Goal: Task Accomplishment & Management: Complete application form

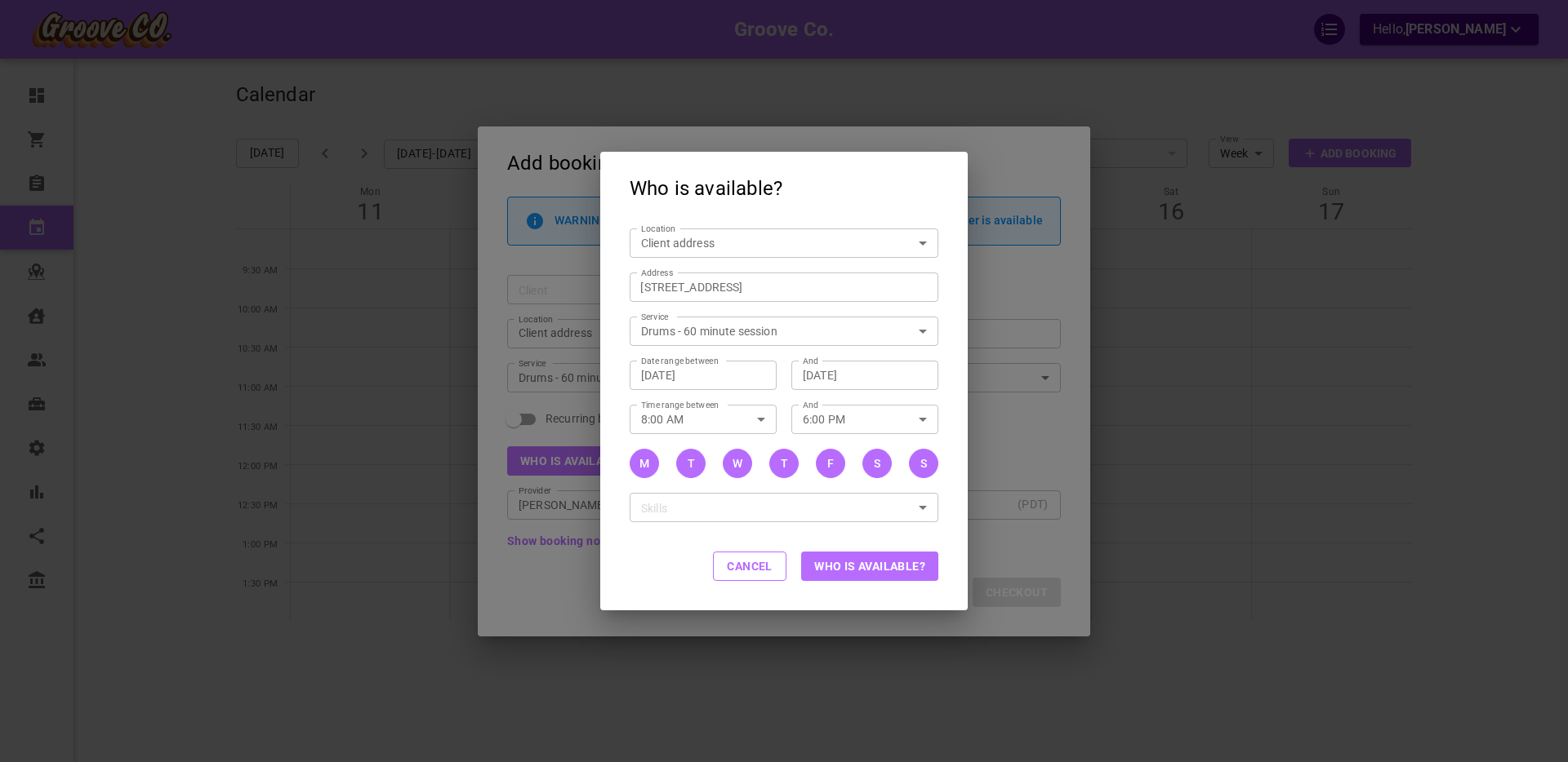
click at [747, 570] on button "Cancel" at bounding box center [750, 566] width 73 height 29
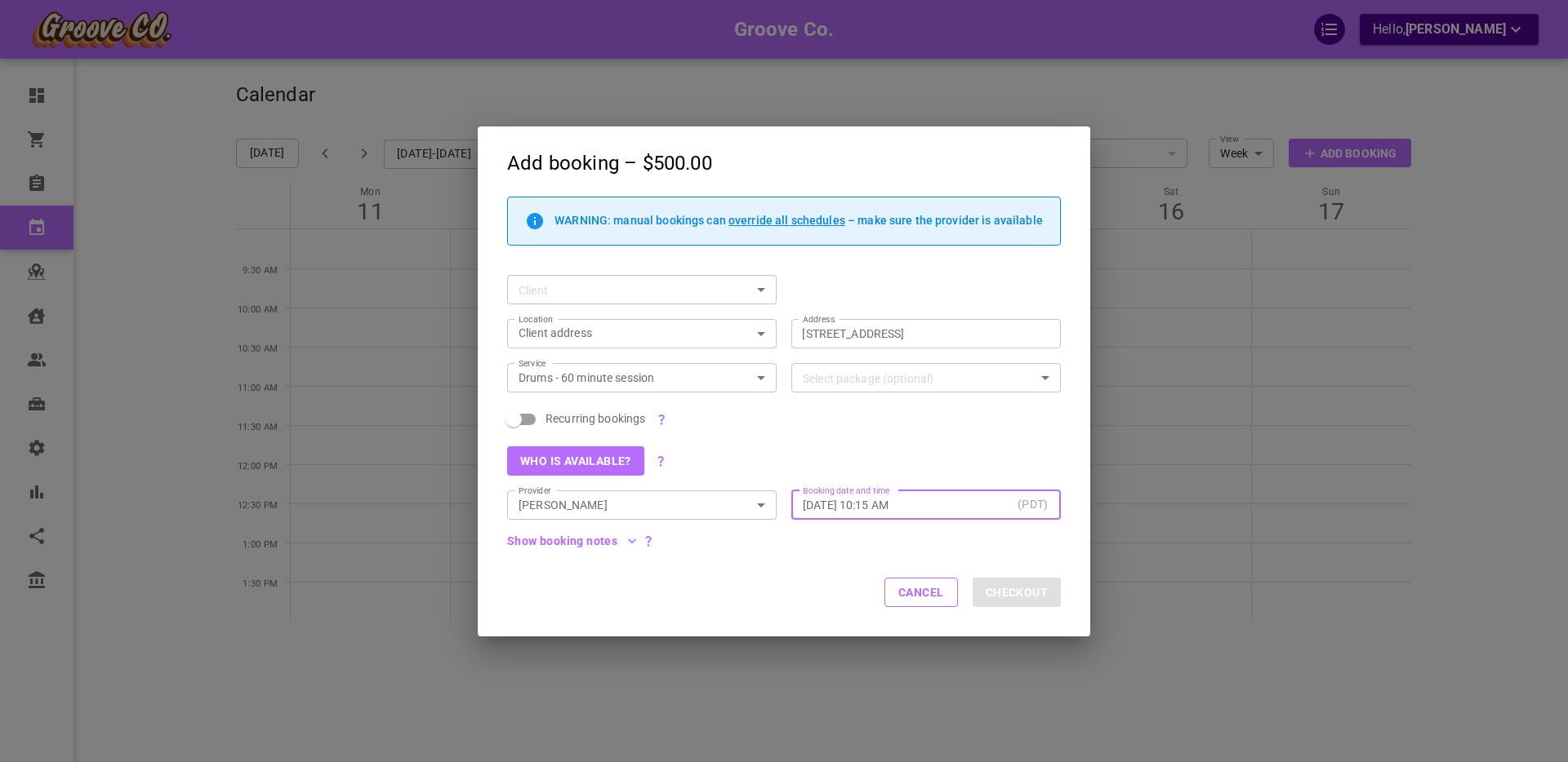
click at [833, 507] on input "[DATE] 10:15 AM" at bounding box center [907, 505] width 209 height 17
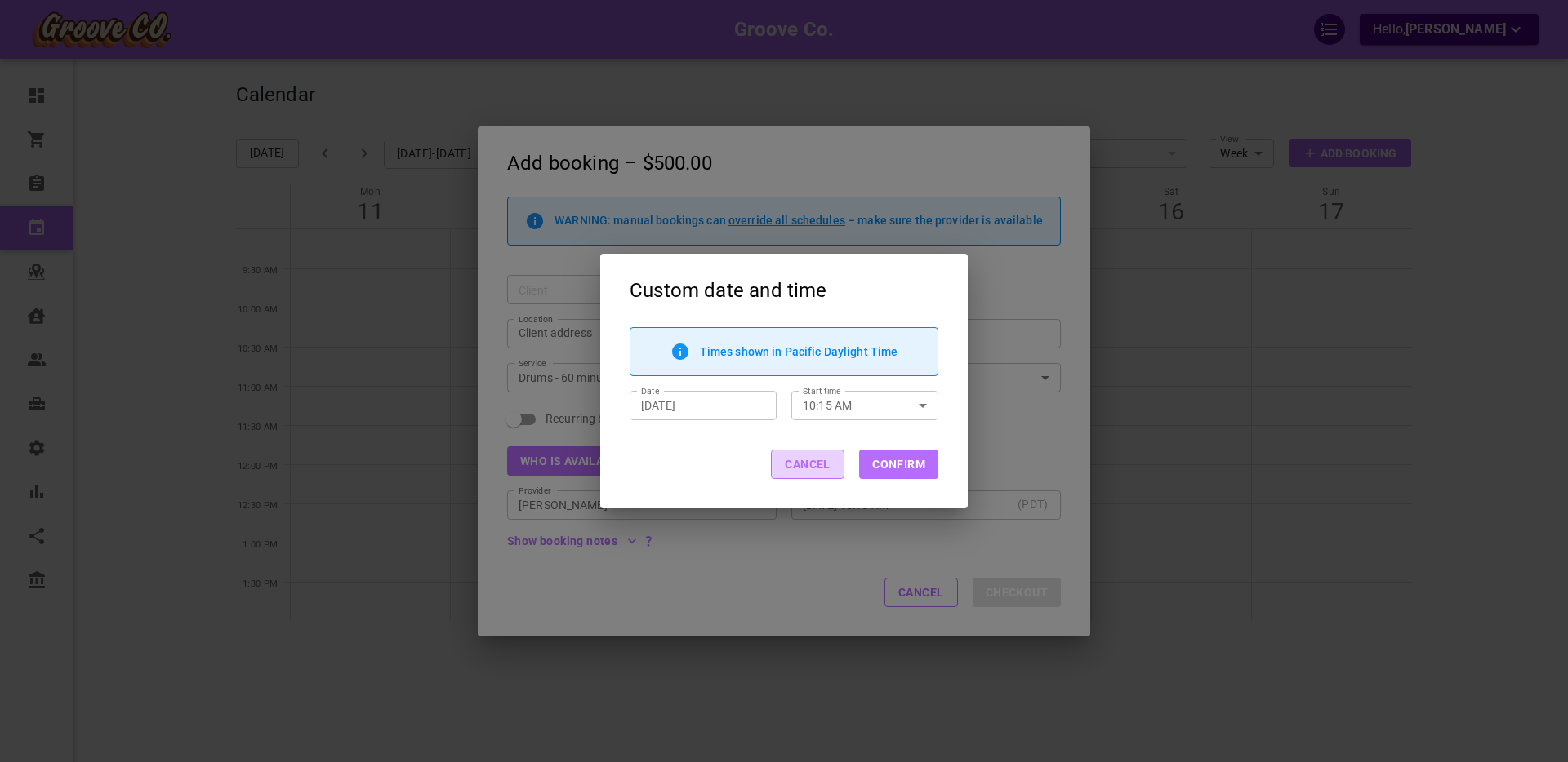
click at [798, 462] on button "Cancel" at bounding box center [807, 465] width 73 height 29
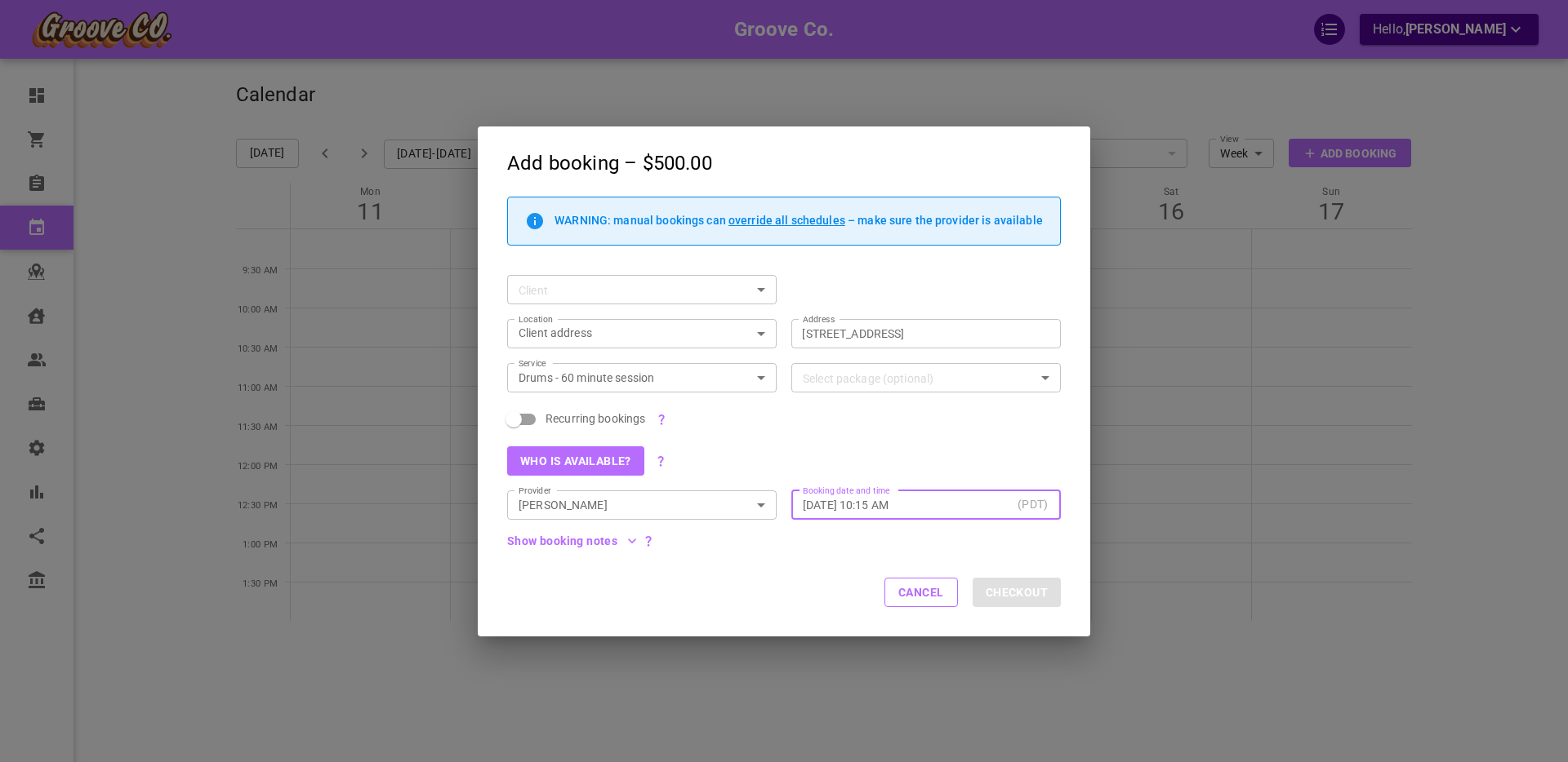
click at [820, 510] on input "[DATE] 10:15 AM" at bounding box center [907, 505] width 209 height 17
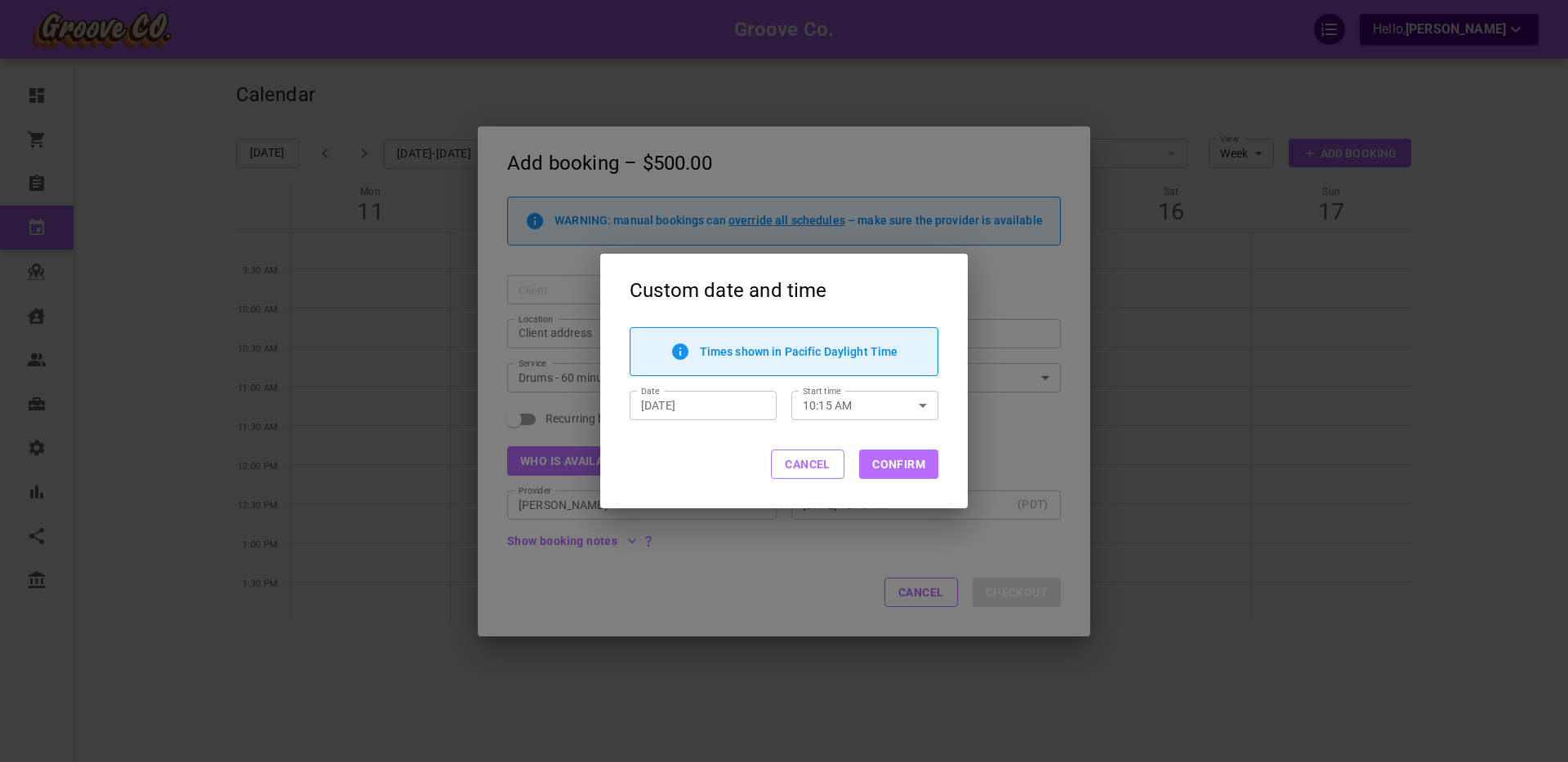
drag, startPoint x: 799, startPoint y: 469, endPoint x: 878, endPoint y: 531, distance: 100.4
click at [799, 469] on button "Cancel" at bounding box center [807, 465] width 73 height 29
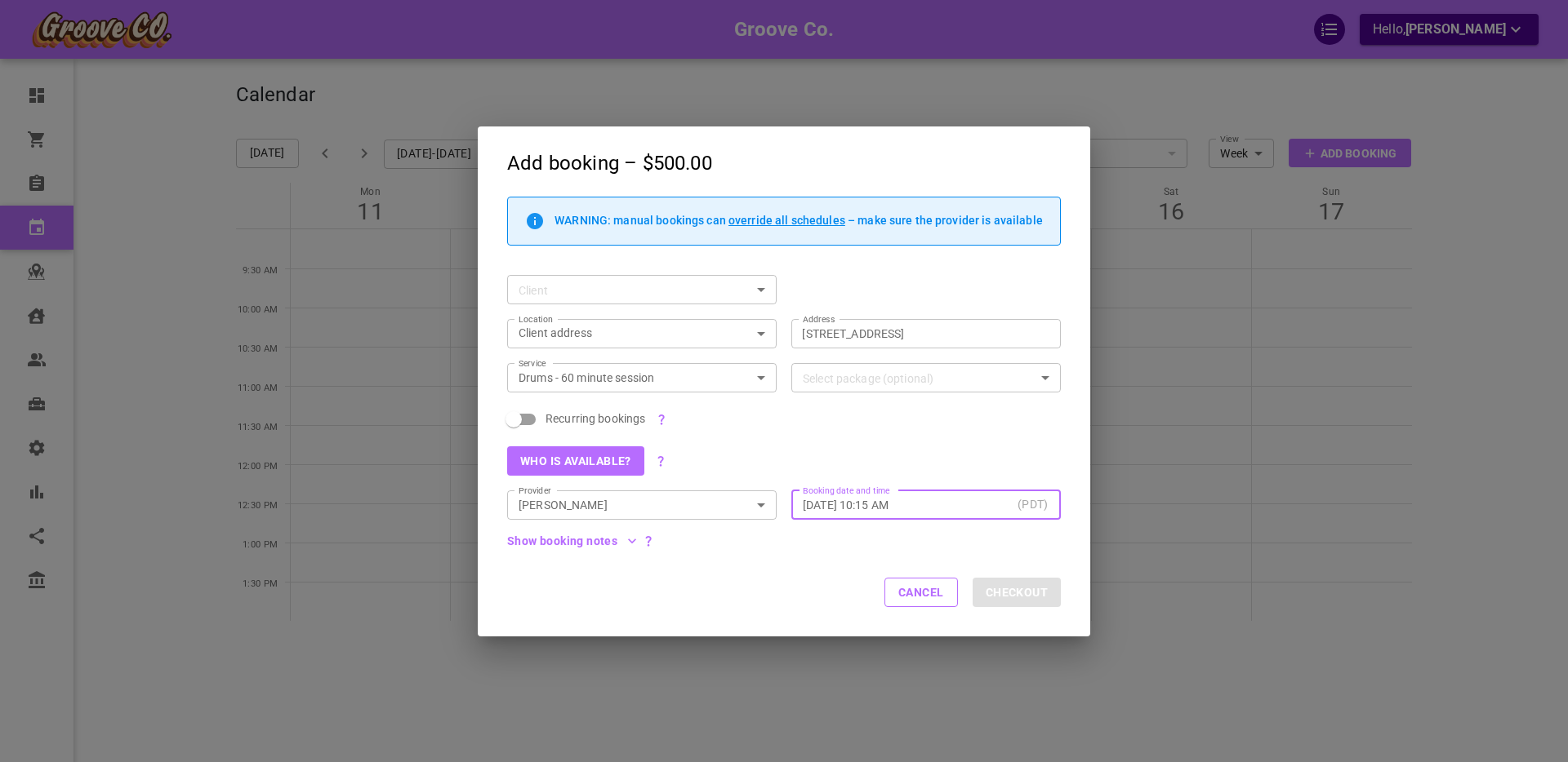
click at [911, 595] on button "Cancel" at bounding box center [921, 592] width 73 height 29
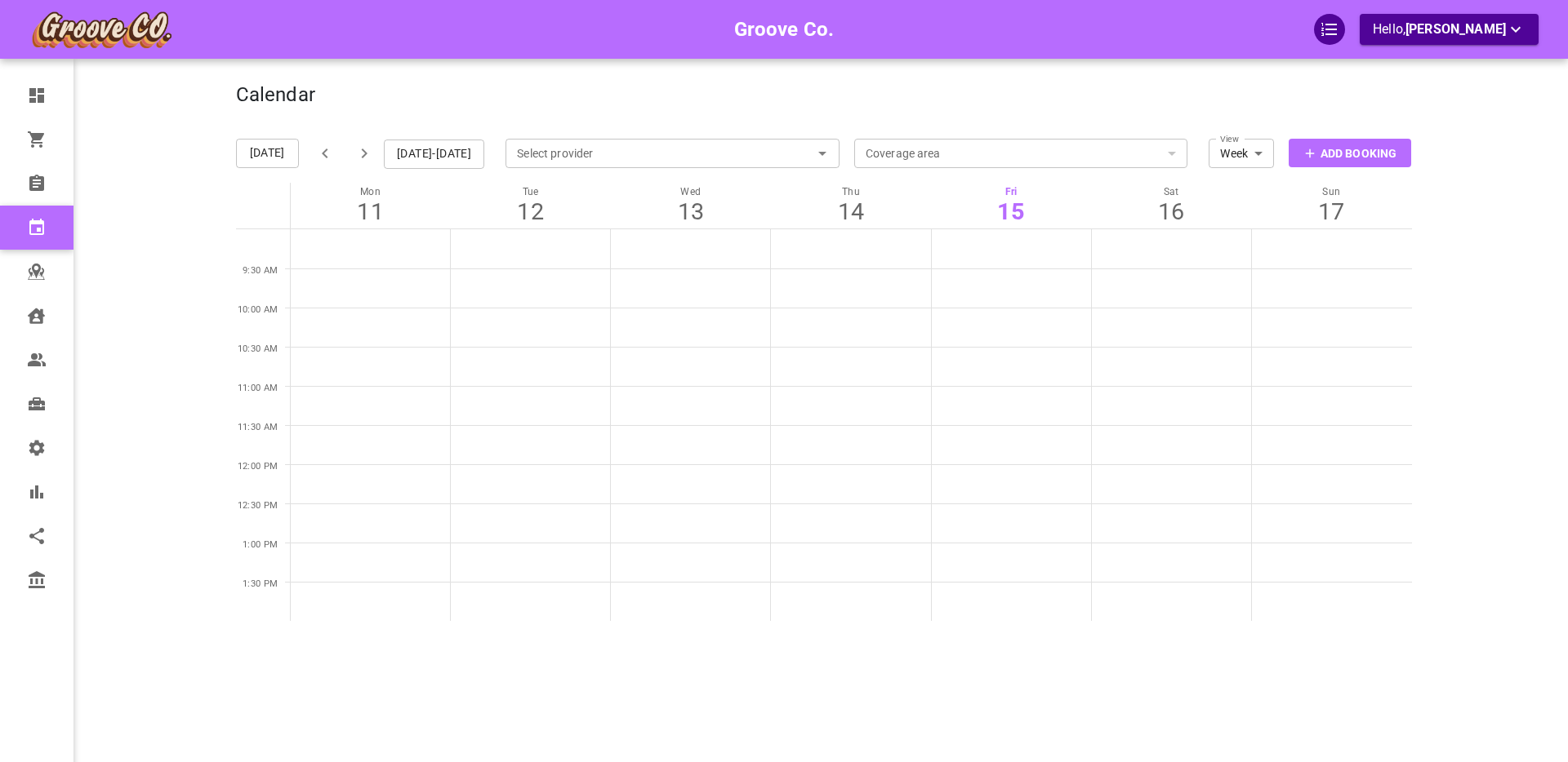
click at [186, 181] on div "Groove Co. Hello, [PERSON_NAME]" at bounding box center [172, 406] width 128 height 762
click at [1334, 162] on p "Add Booking" at bounding box center [1359, 153] width 76 height 17
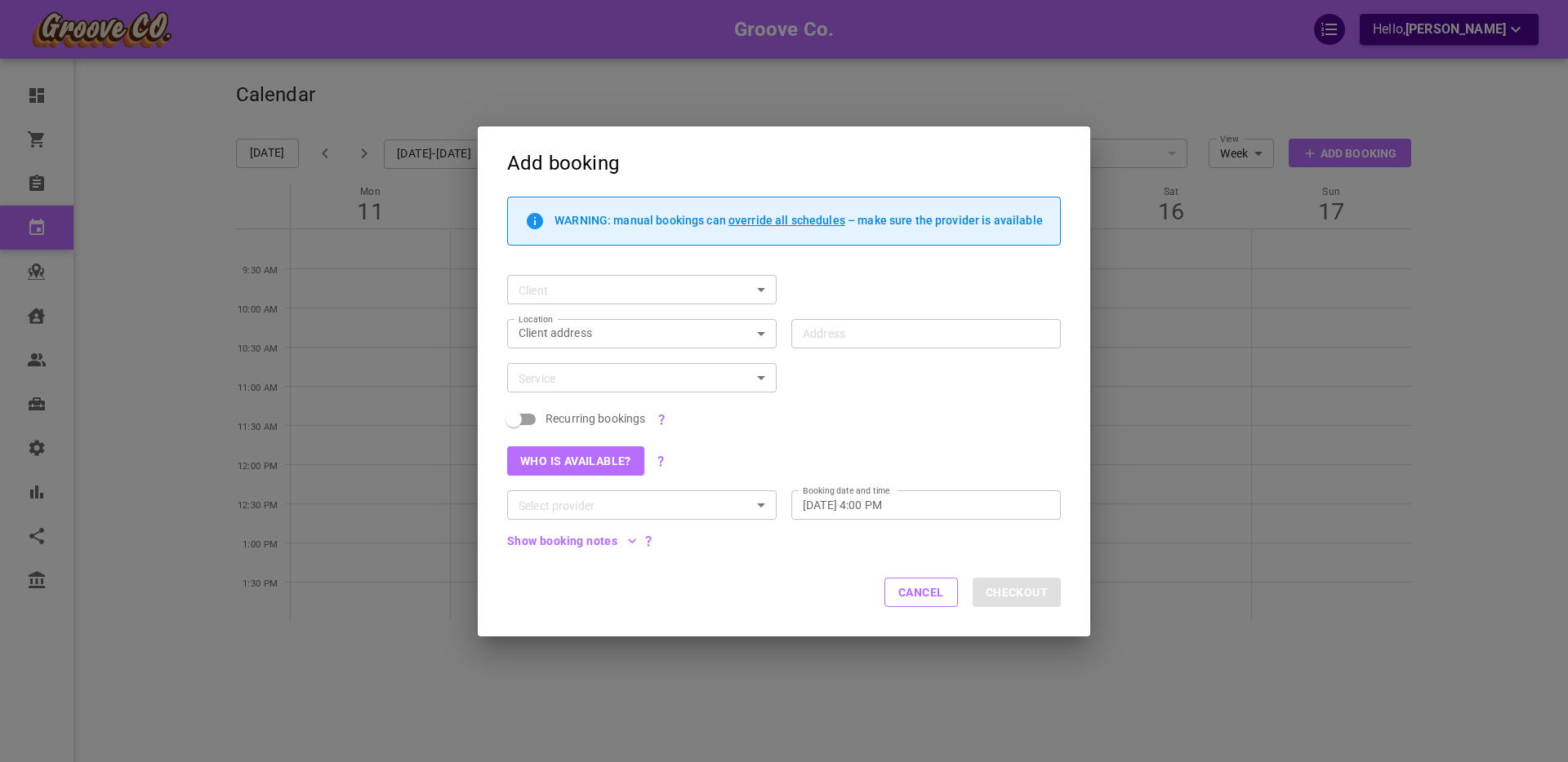
click at [570, 289] on input "Client" at bounding box center [627, 290] width 232 height 20
click at [562, 320] on p "[PERSON_NAME]" at bounding box center [641, 321] width 243 height 11
type input "[PERSON_NAME]"
type input "1440 W 16th Ave, Vancouver, BC V6J 2L6, Canada"
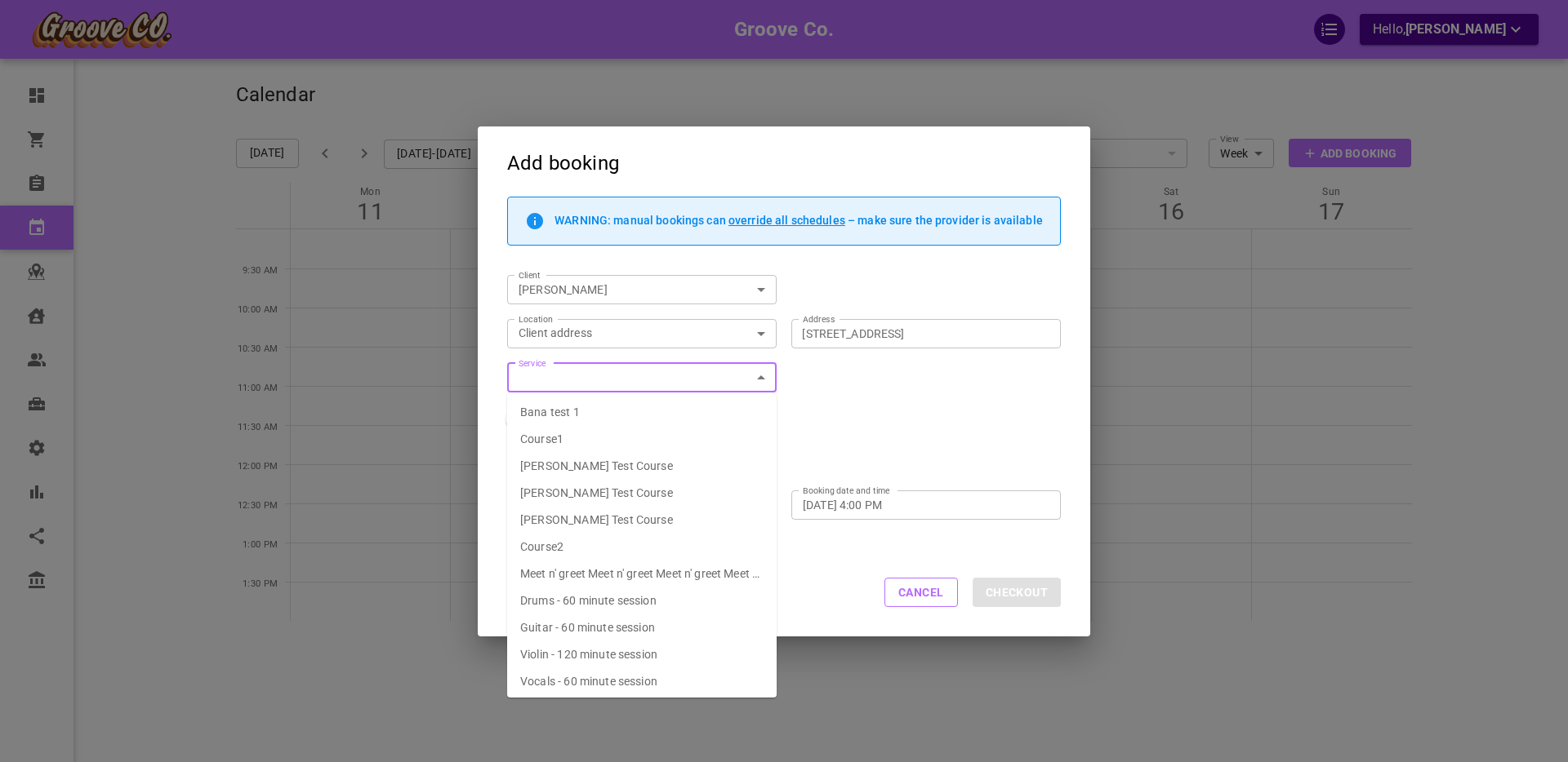
click at [552, 384] on input "Service" at bounding box center [627, 378] width 232 height 20
click at [592, 600] on span "Drums - 60 minute session" at bounding box center [588, 600] width 136 height 13
type input "Drums - 60 minute session"
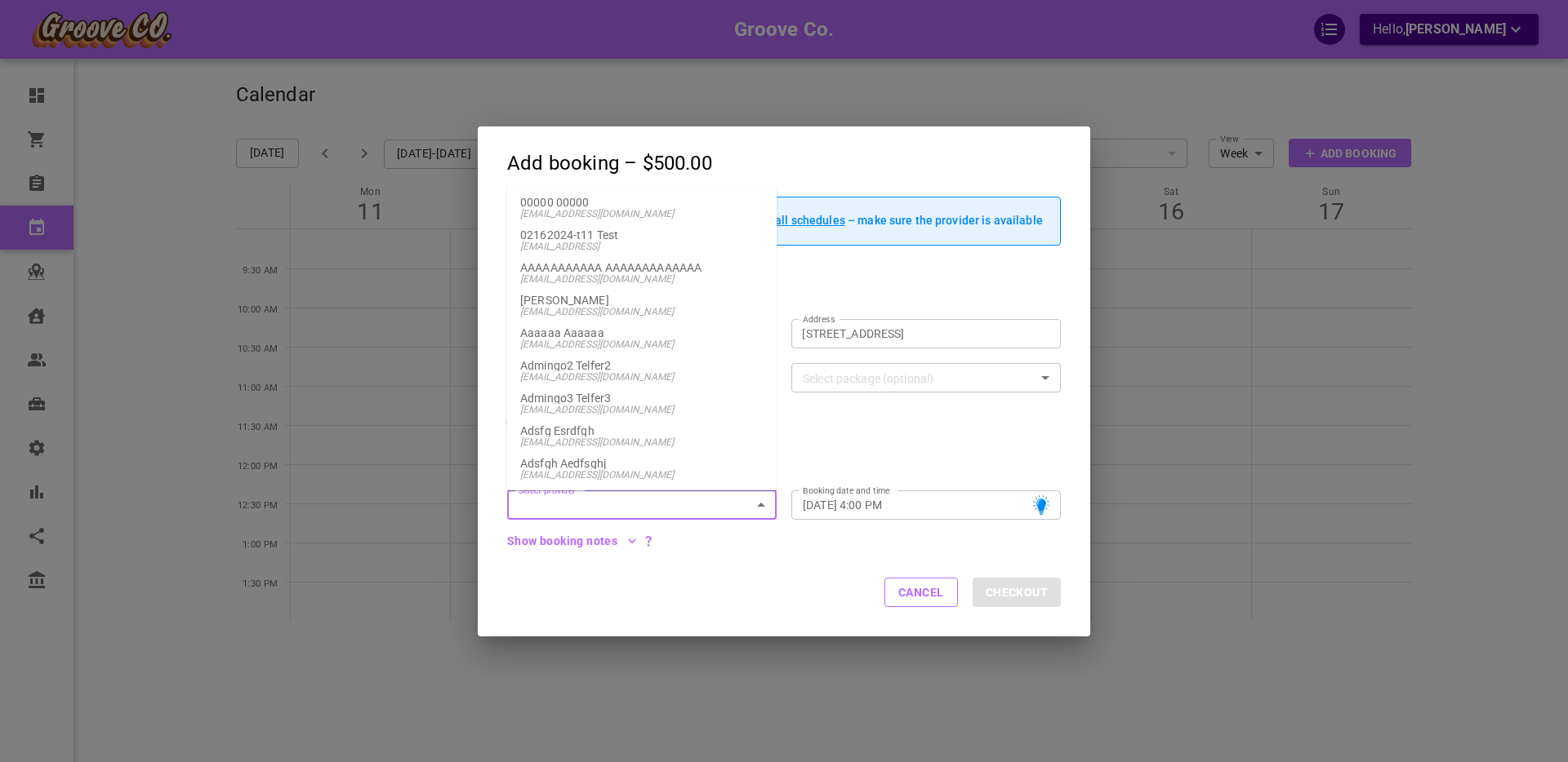
click at [571, 506] on input "Select provider" at bounding box center [627, 506] width 232 height 20
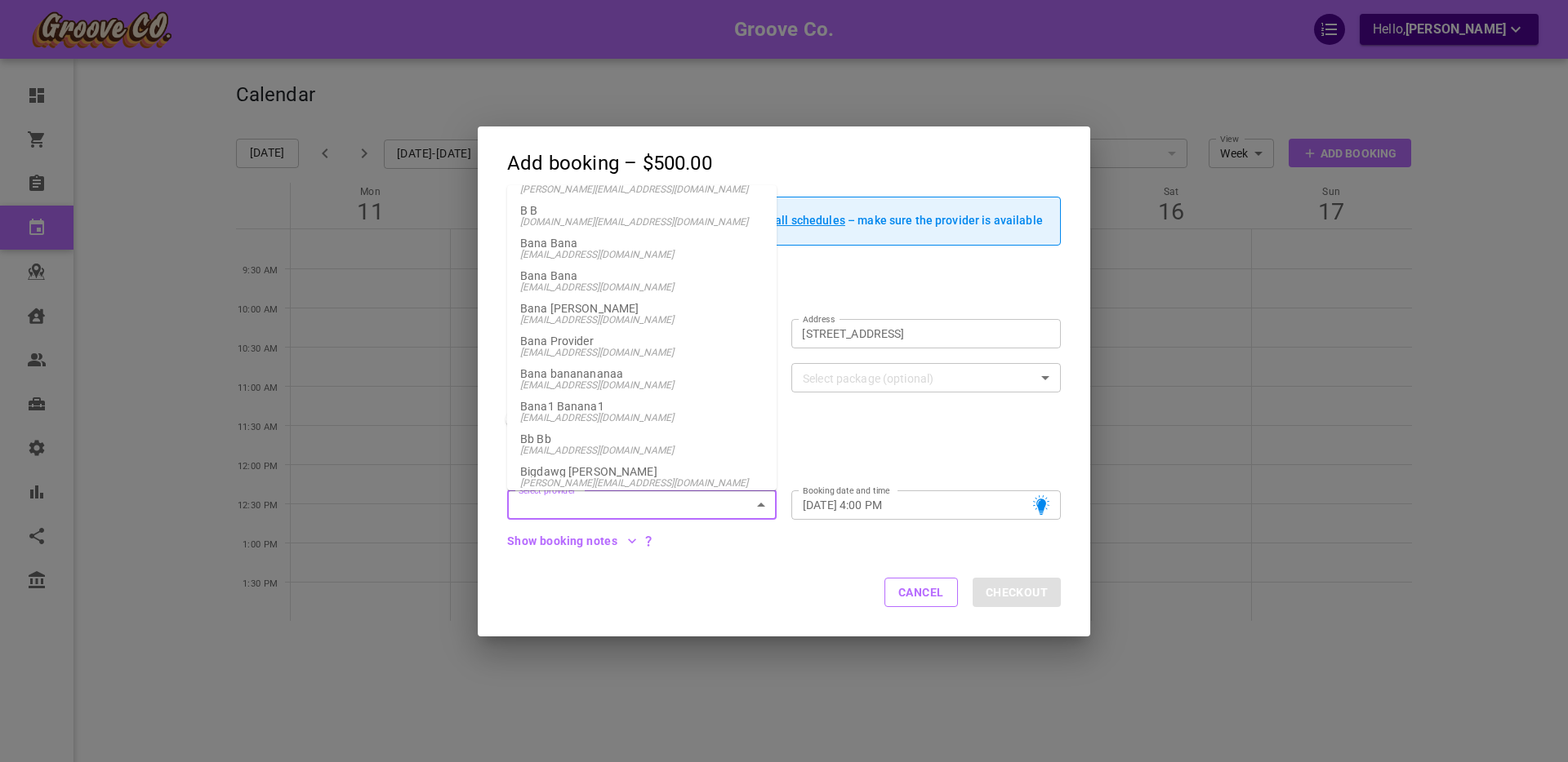
scroll to position [511, 0]
click at [620, 321] on span "banaprovider@gmail.com" at bounding box center [641, 322] width 243 height 11
type input "Bana Provider"
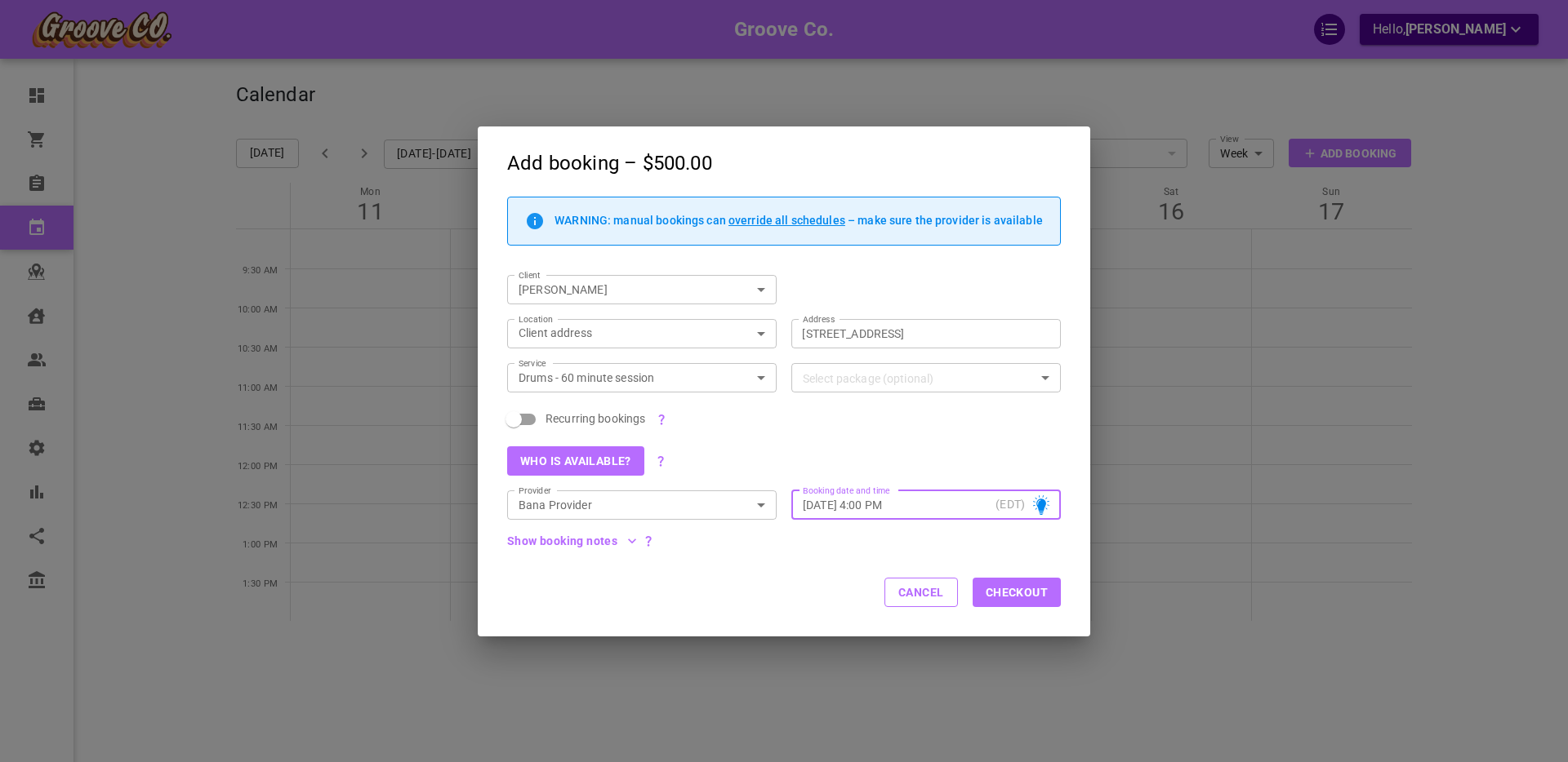
click at [883, 504] on input "Fri, Aug 15, 2025 – 4:00 PM" at bounding box center [896, 505] width 186 height 17
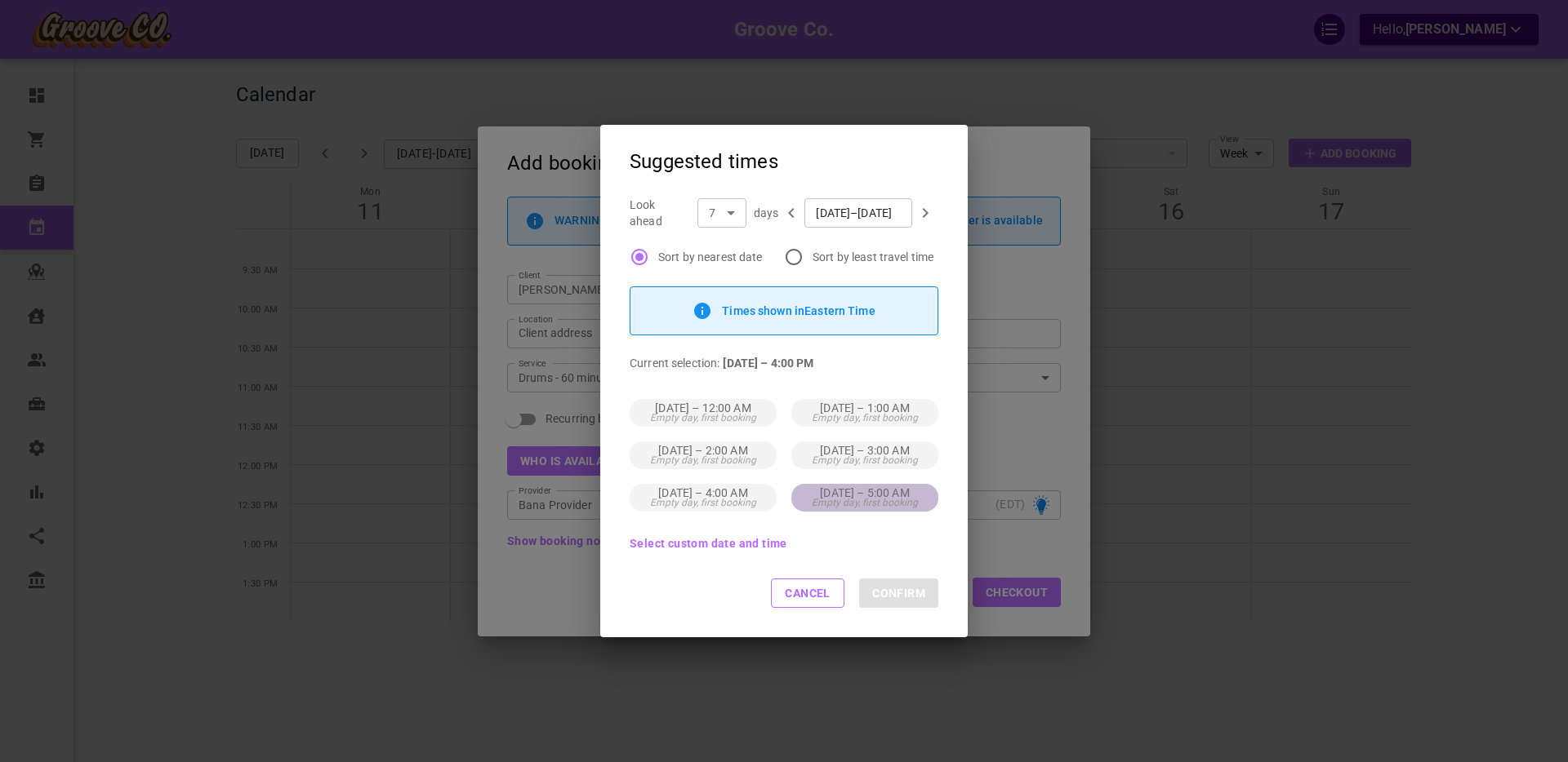
click at [840, 496] on p "Fri, Aug 15 – 5:00 AM" at bounding box center [864, 493] width 89 height 10
click at [911, 595] on button "Confirm" at bounding box center [898, 593] width 79 height 29
type input "Fri, Aug 15, 2025 – 5:00 AM"
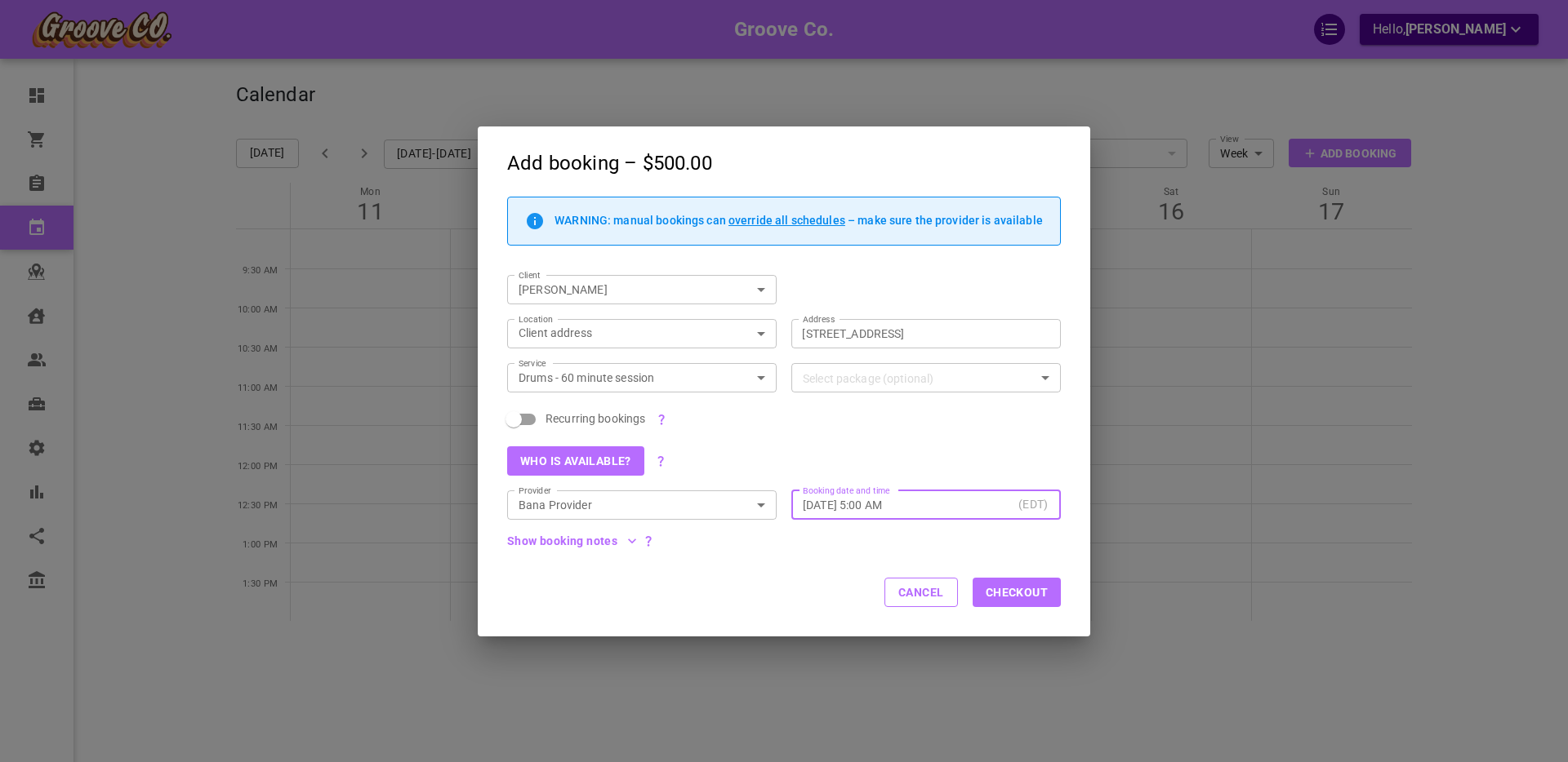
click at [910, 505] on input "Fri, Aug 15, 2025 – 5:00 AM" at bounding box center [908, 505] width 209 height 17
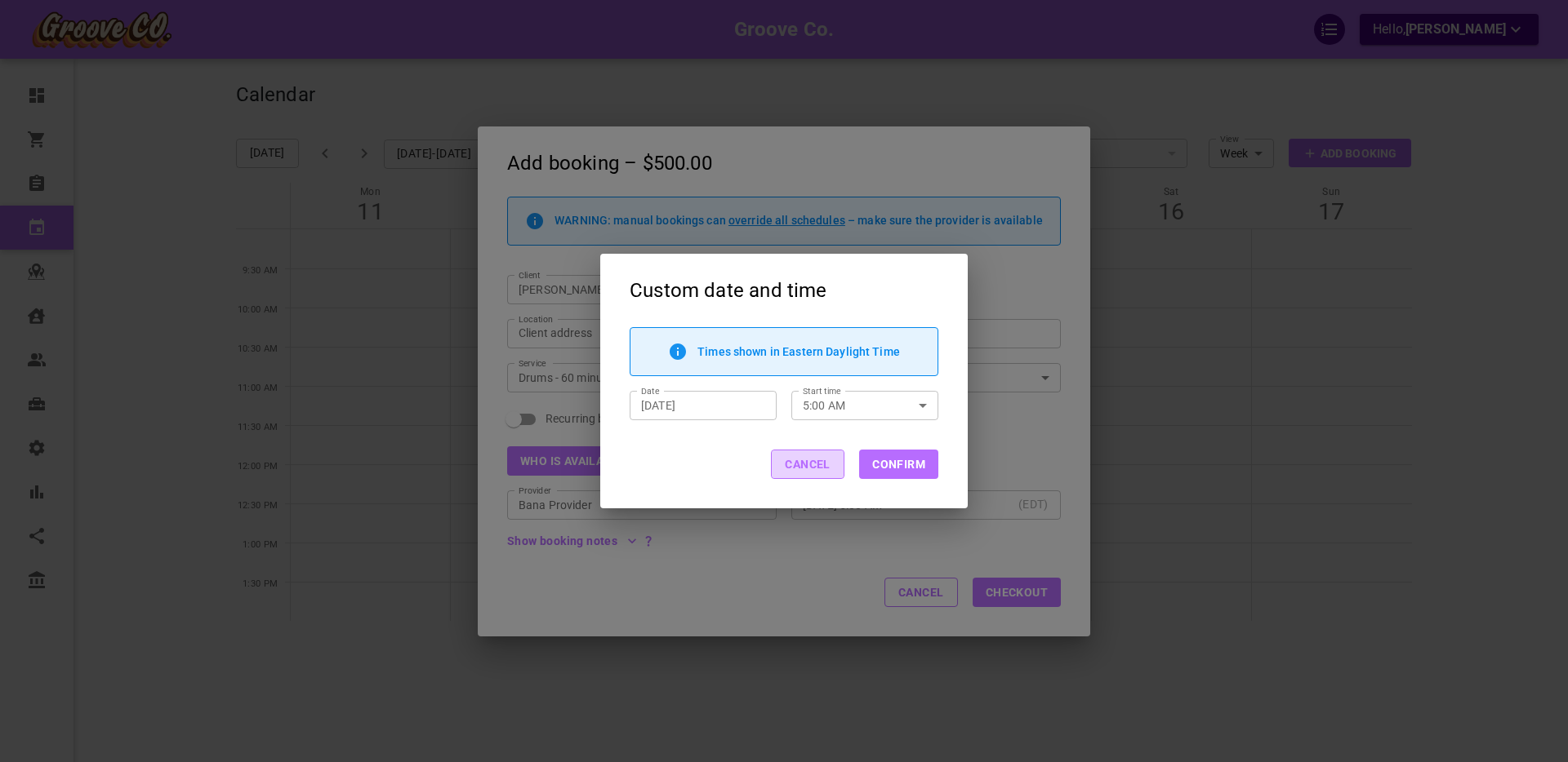
click at [819, 468] on button "Cancel" at bounding box center [807, 465] width 73 height 29
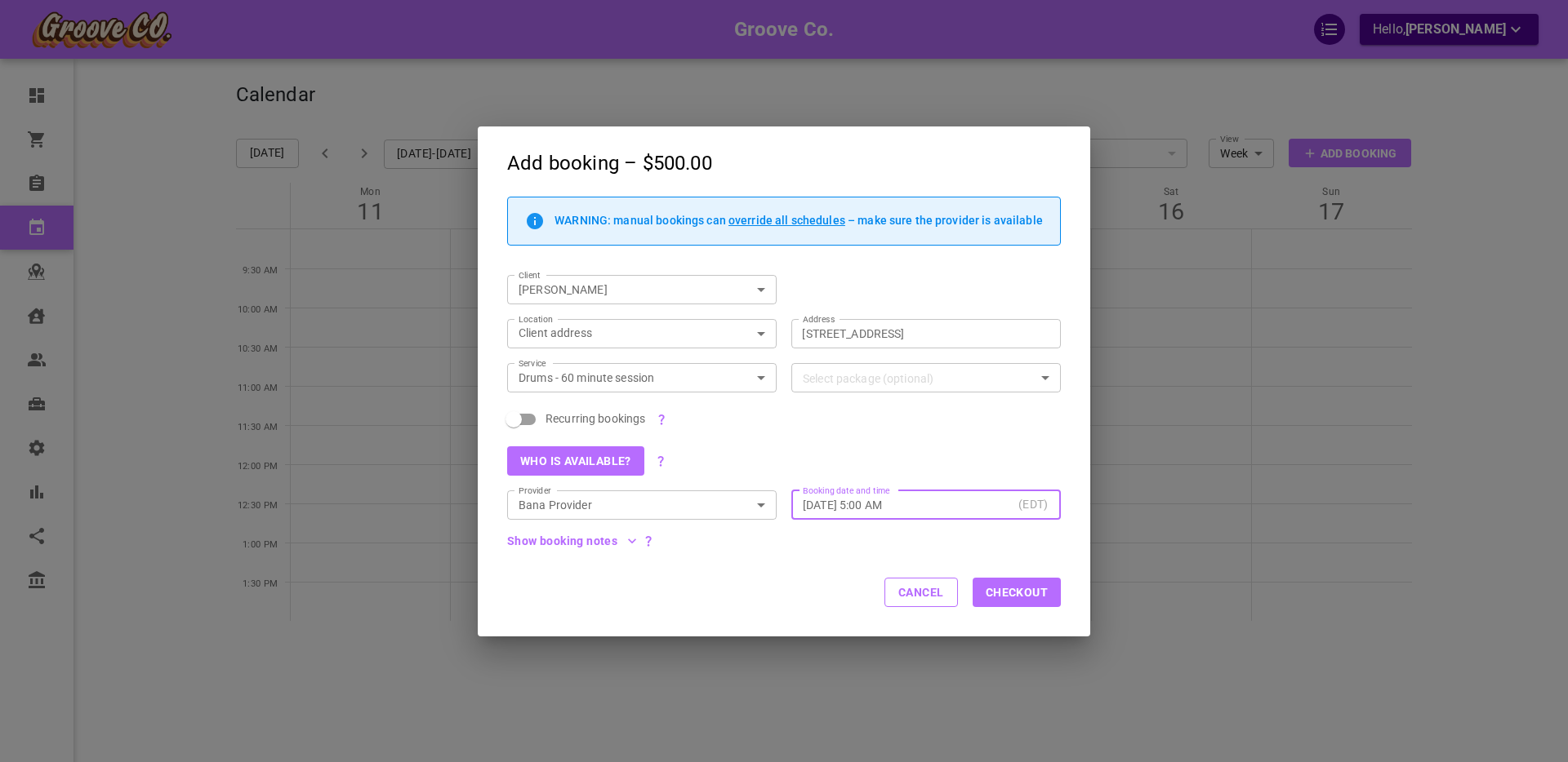
click at [876, 506] on input "Fri, Aug 15, 2025 – 5:00 AM" at bounding box center [908, 505] width 209 height 17
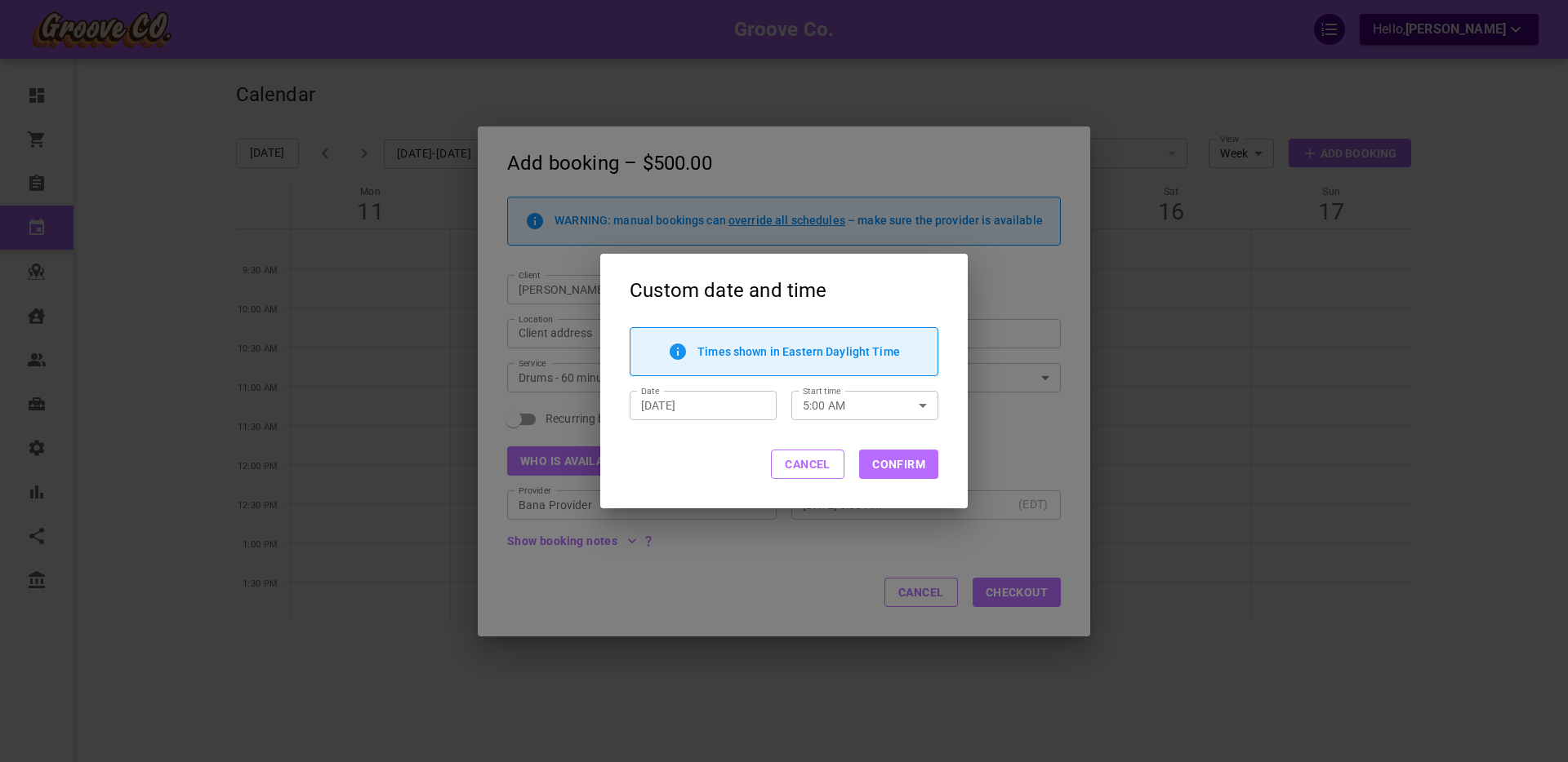
click at [814, 467] on button "Cancel" at bounding box center [807, 465] width 73 height 29
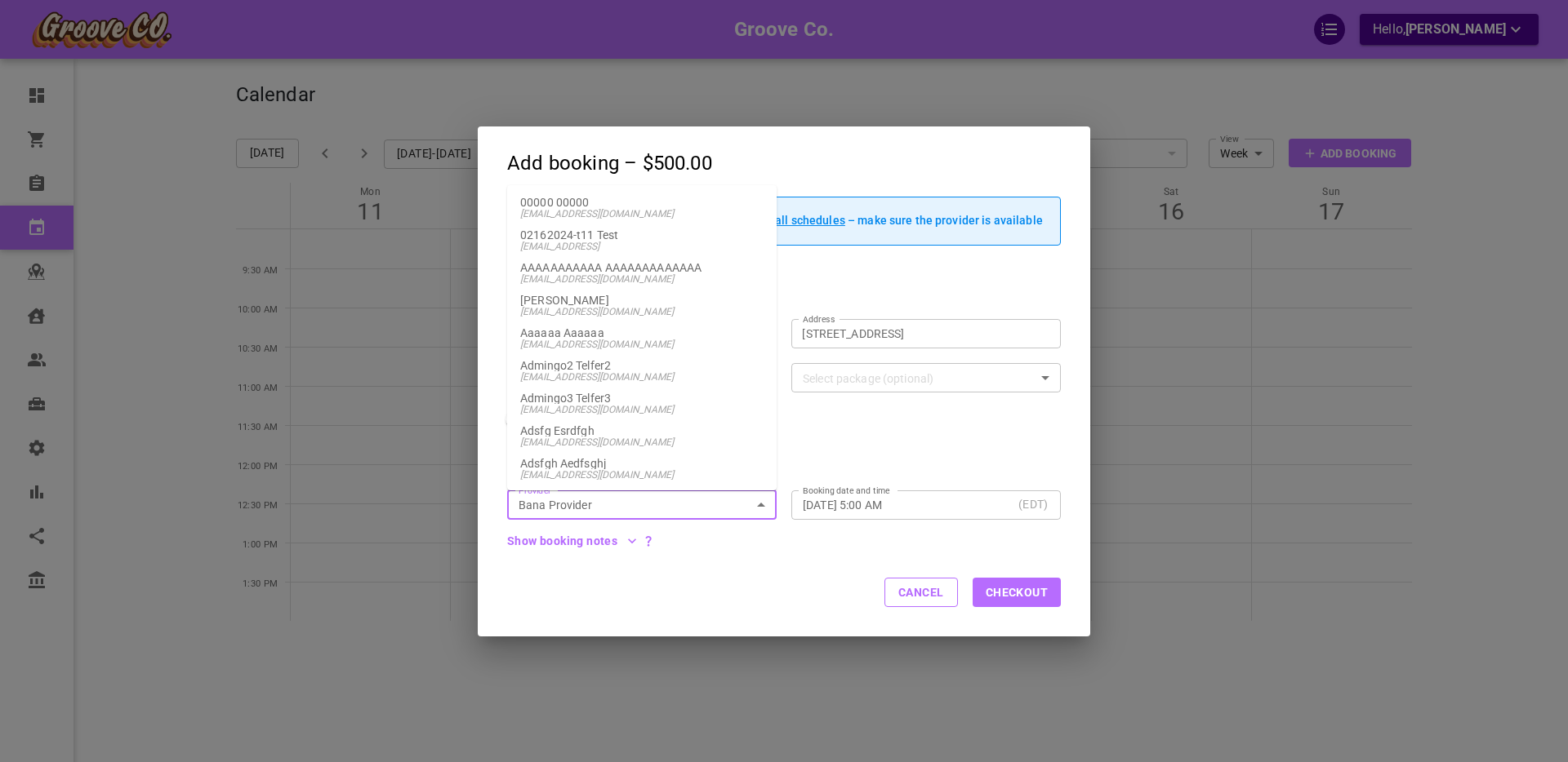
click at [732, 505] on input "Bana Provider" at bounding box center [627, 506] width 232 height 20
click at [619, 366] on span "boris+van@gomarketbox.com" at bounding box center [641, 369] width 243 height 11
type input "[PERSON_NAME]"
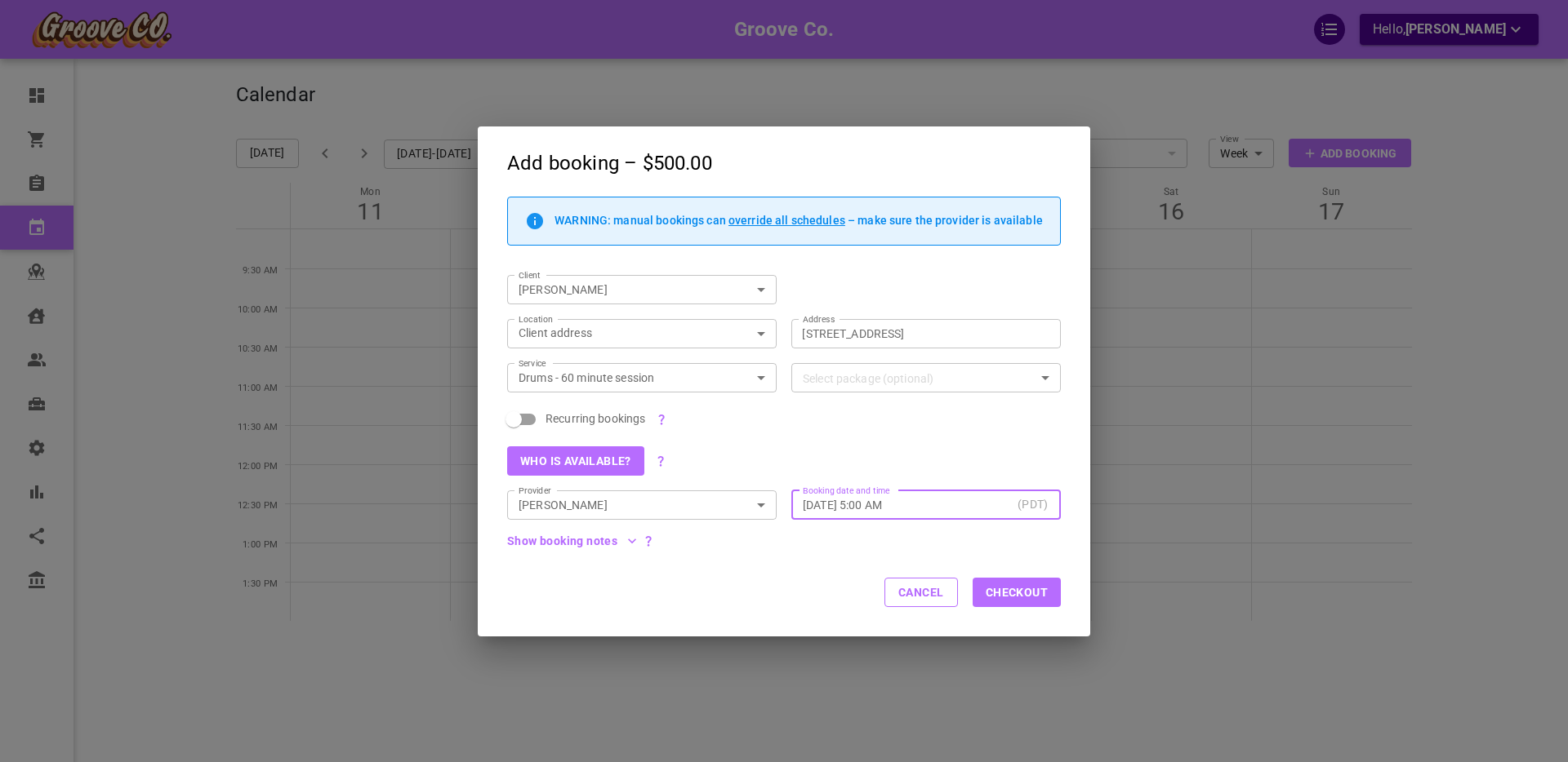
click at [909, 501] on input "Fri, Aug 15, 2025 – 5:00 AM" at bounding box center [907, 505] width 209 height 17
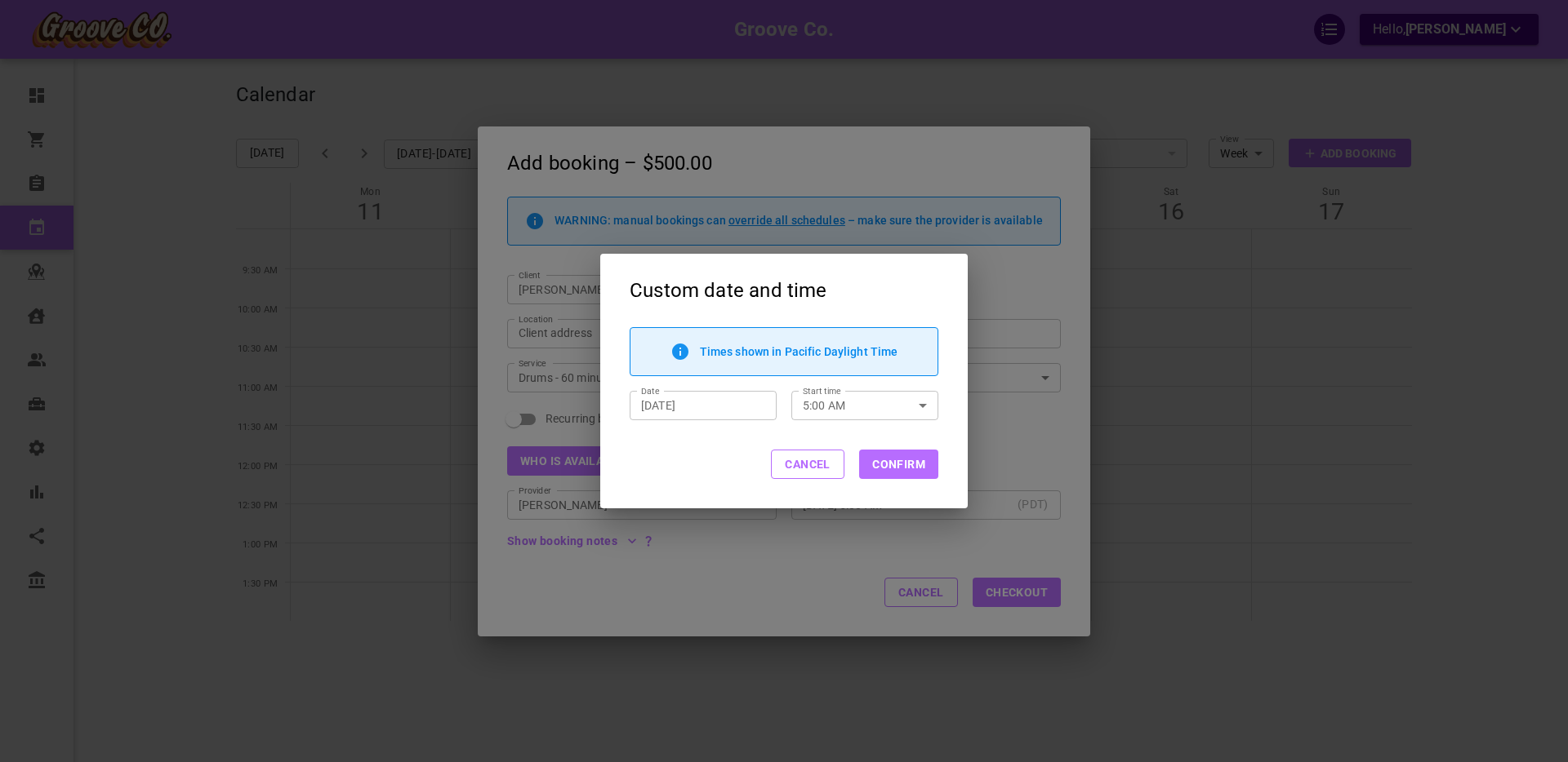
click at [819, 465] on button "Cancel" at bounding box center [807, 465] width 73 height 29
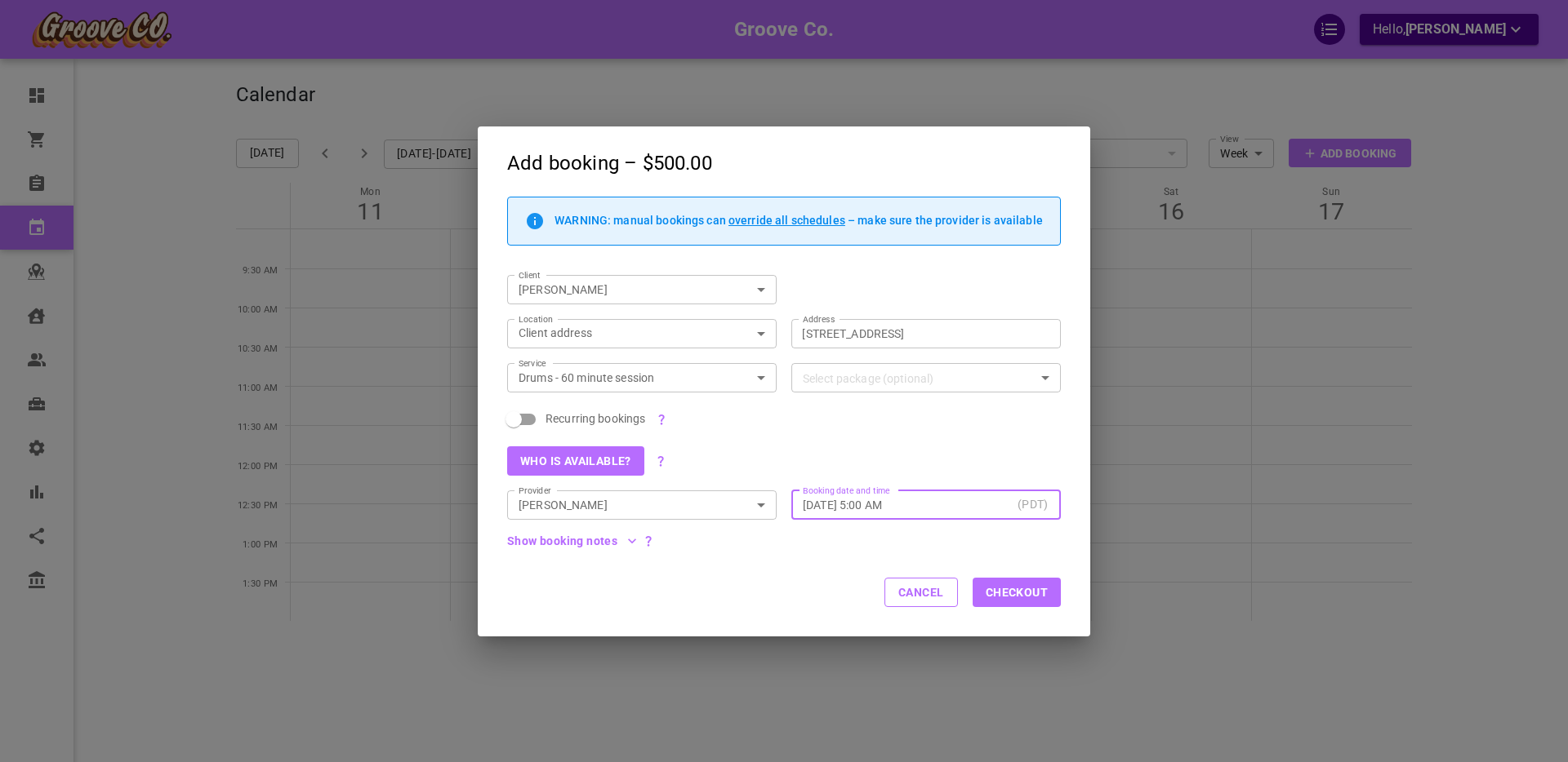
click at [921, 595] on button "Cancel" at bounding box center [921, 592] width 73 height 29
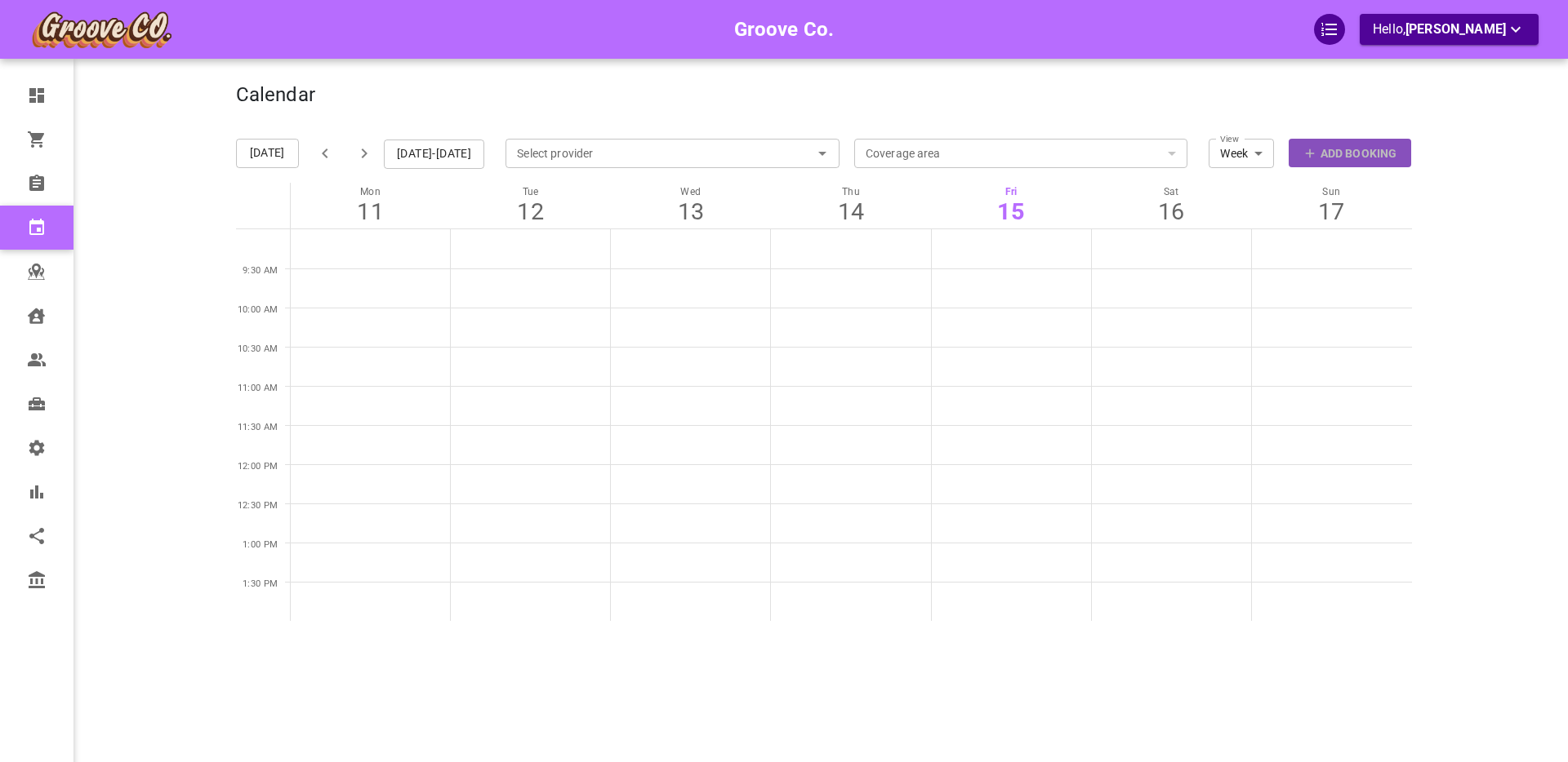
click at [1328, 155] on p "Add Booking" at bounding box center [1359, 153] width 76 height 17
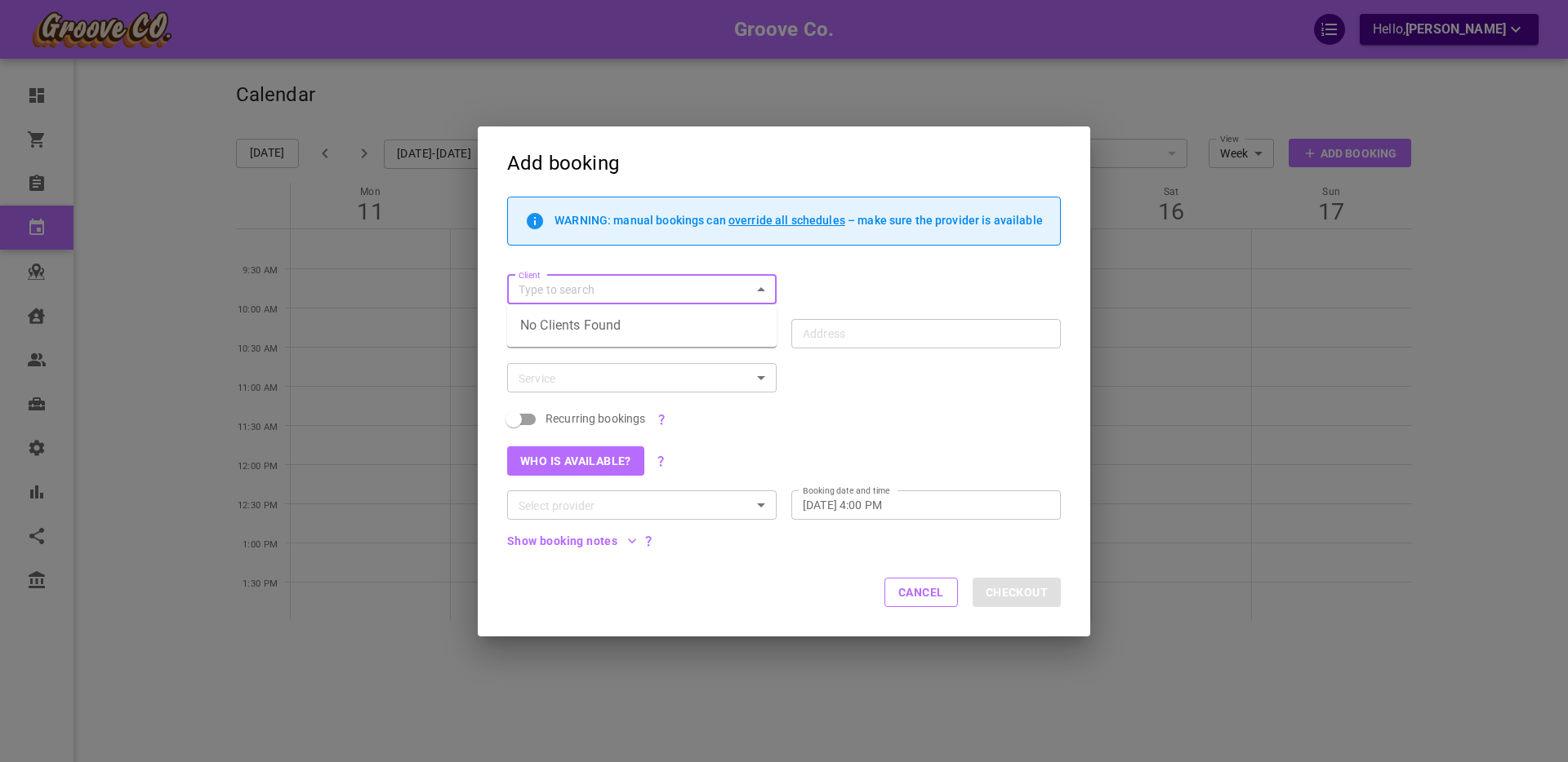
click at [542, 286] on input "Client" at bounding box center [627, 290] width 232 height 20
click at [547, 322] on p "Boris GoodClient" at bounding box center [641, 321] width 243 height 11
type input "Boris GoodClient"
type input "1440 W 16th Ave, Vancouver, BC V6J 2L6, Canada"
click at [559, 376] on input "Service" at bounding box center [627, 378] width 232 height 20
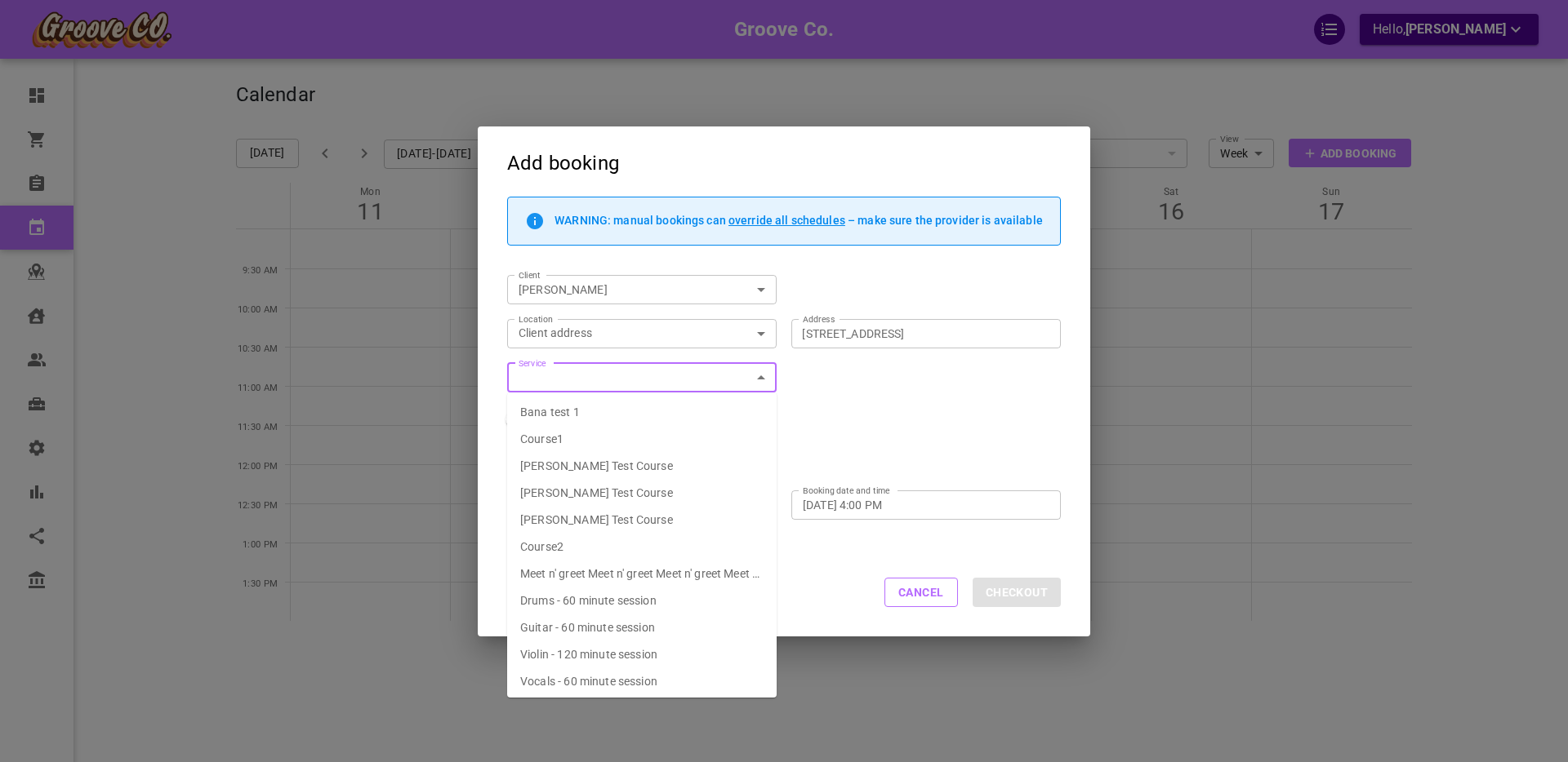
scroll to position [31, 0]
click at [558, 566] on span "Drums - 60 minute session" at bounding box center [588, 569] width 136 height 13
type input "Drums - 60 minute session"
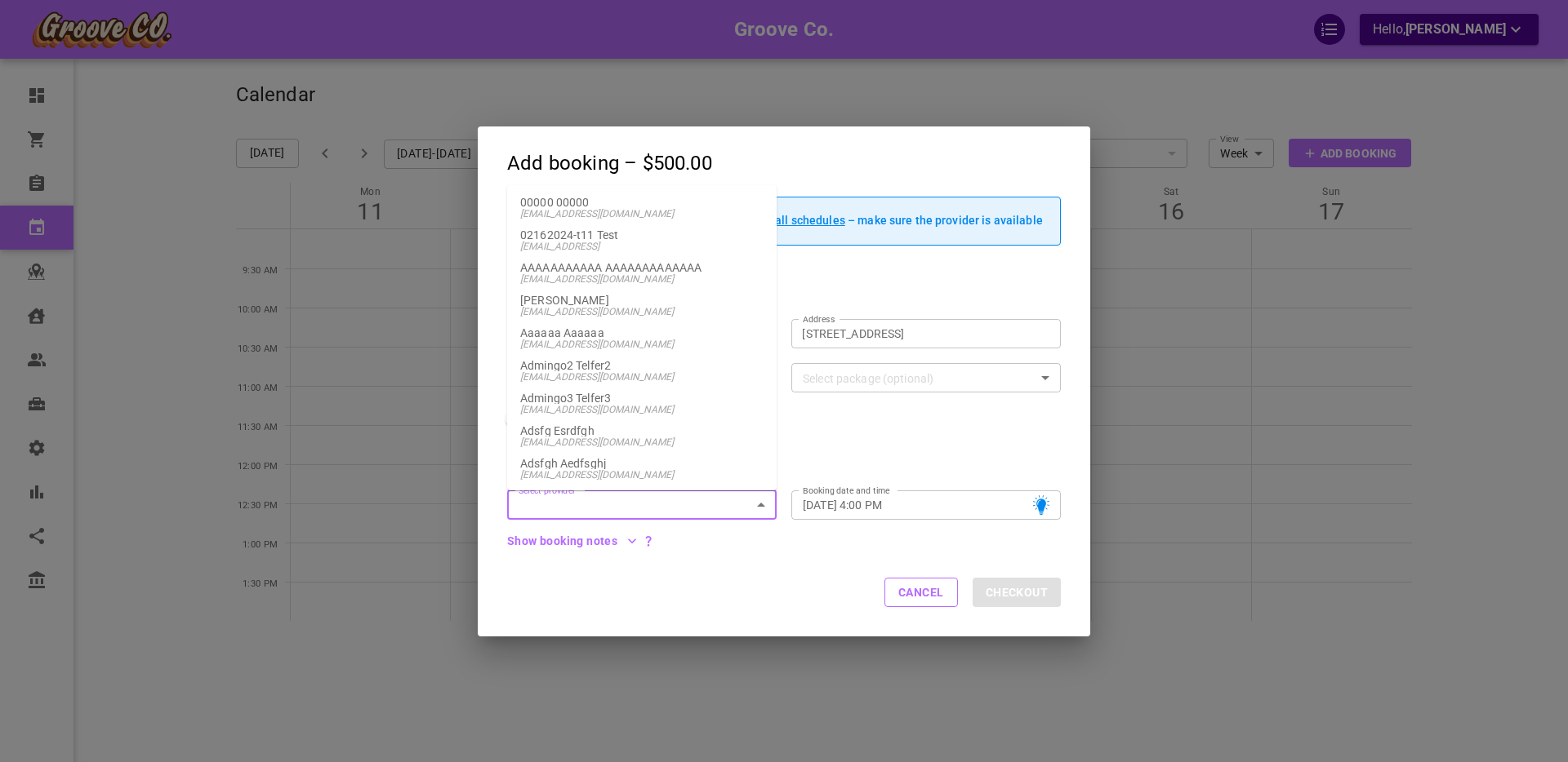
click at [564, 499] on input "Select provider" at bounding box center [627, 506] width 232 height 20
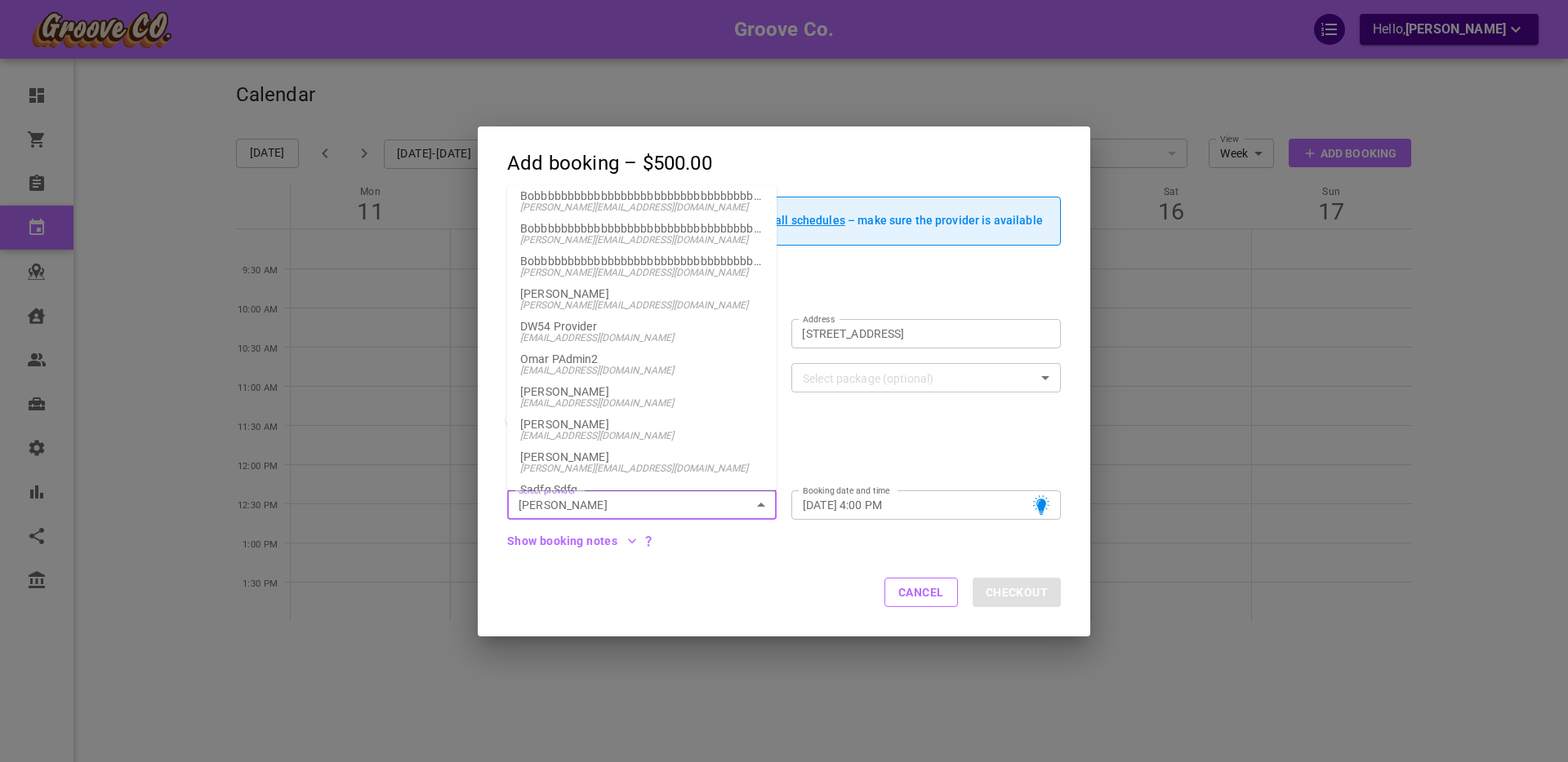
scroll to position [129, 0]
click at [595, 111] on p "Boris Provider" at bounding box center [641, 105] width 243 height 11
type input "Boris Provider"
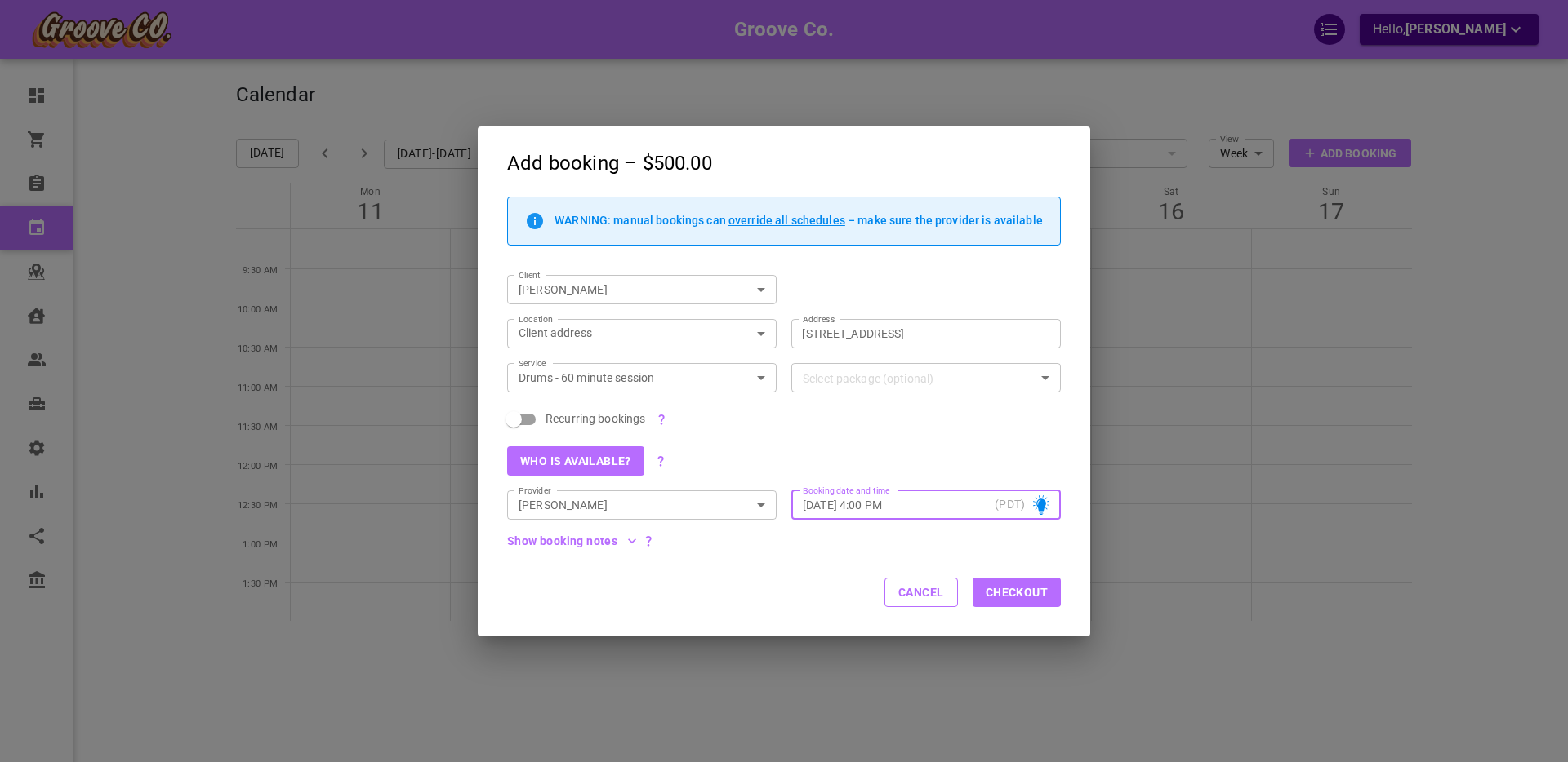
click at [871, 502] on input "Fri, Aug 15, 2025 – 4:00 PM" at bounding box center [896, 505] width 186 height 17
